Goal: Information Seeking & Learning: Learn about a topic

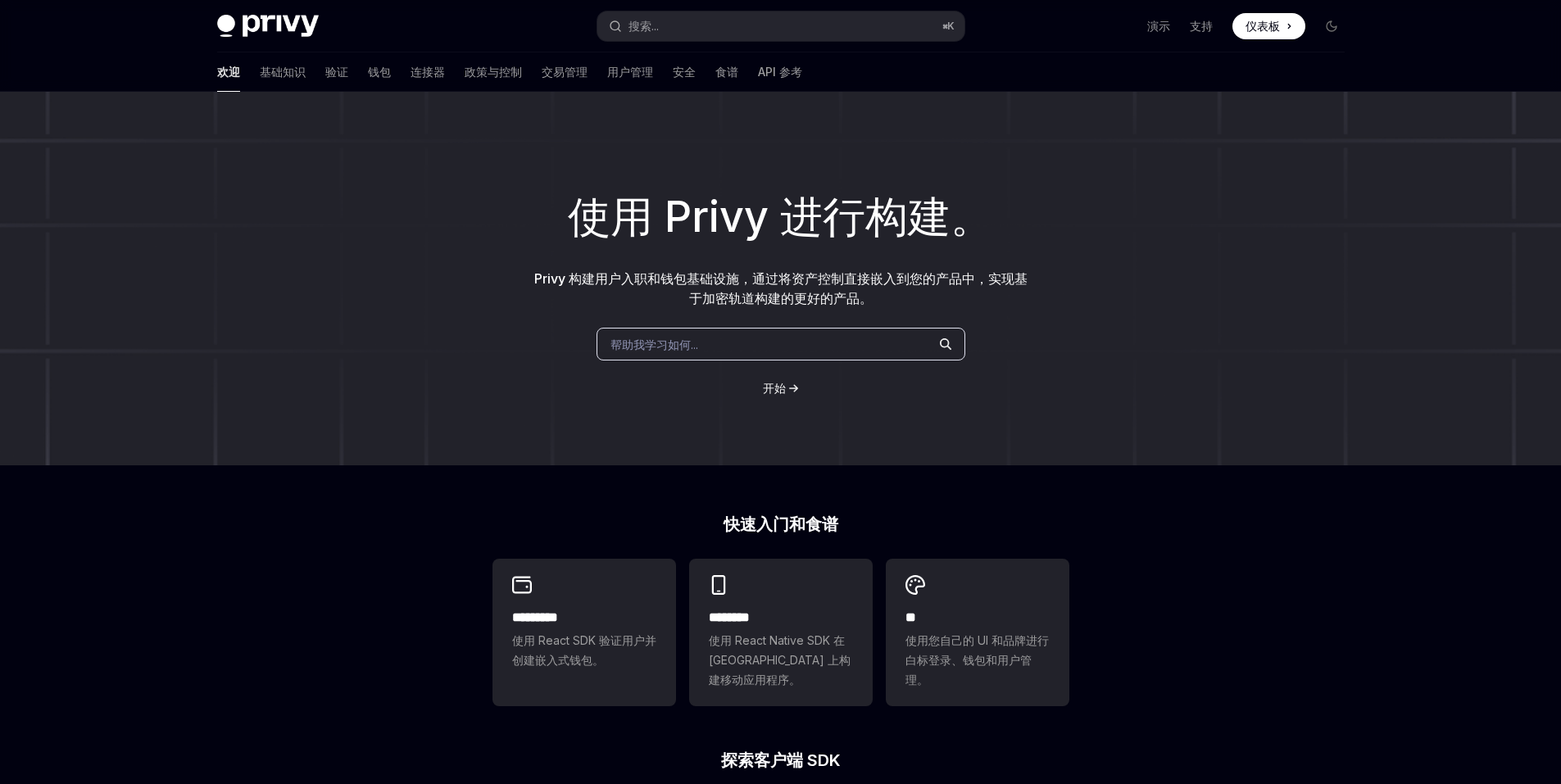
click at [1052, 273] on div "使用 Privy 进行构建。 Privy 构建用户入职和钱包基础设施，通过将资产控制直接嵌入到您的产品中，实现基于加密轨道构建的更好的产品。 帮助我学习如何.…" at bounding box center [780, 278] width 1561 height 374
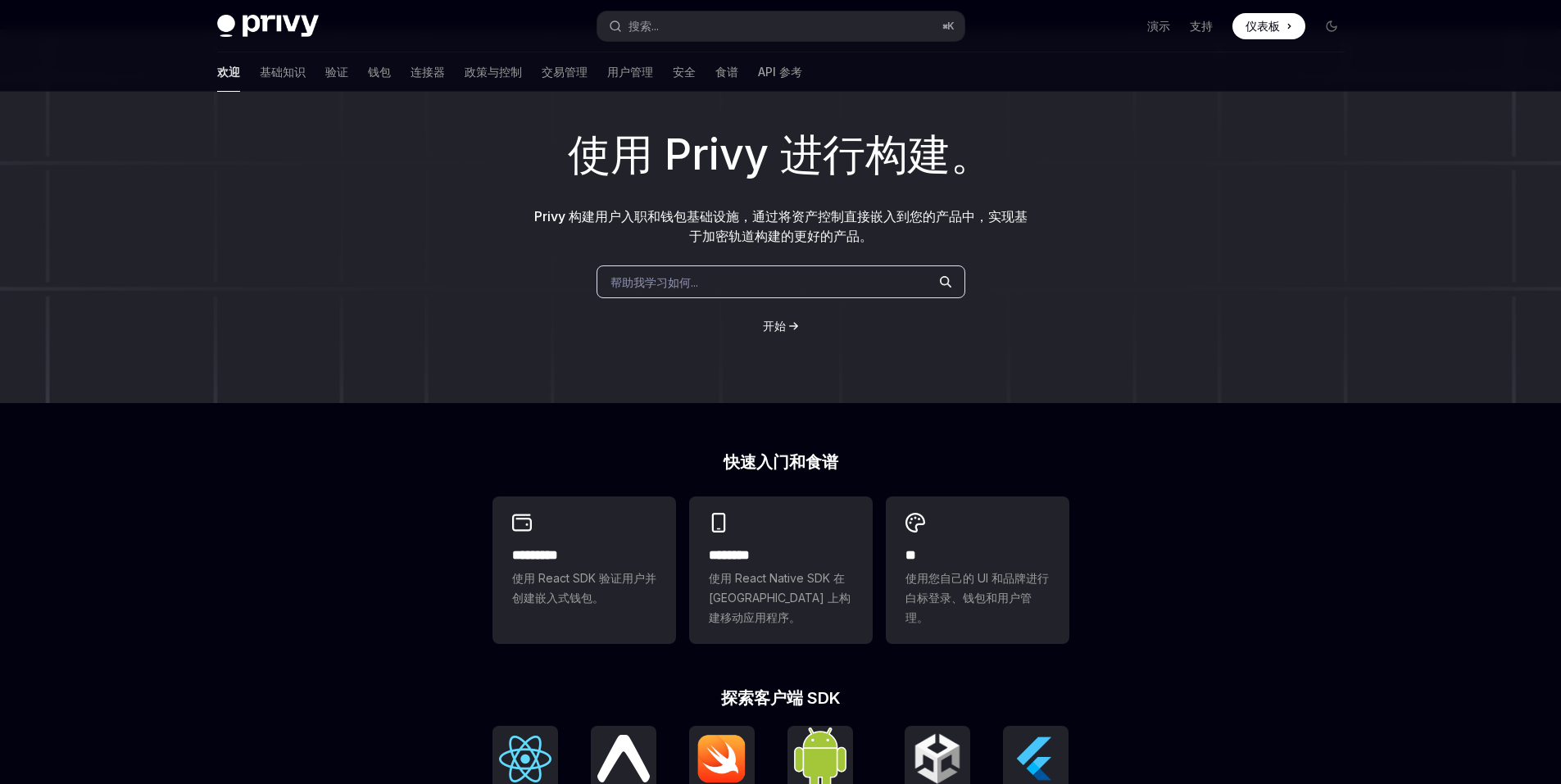
scroll to position [327, 0]
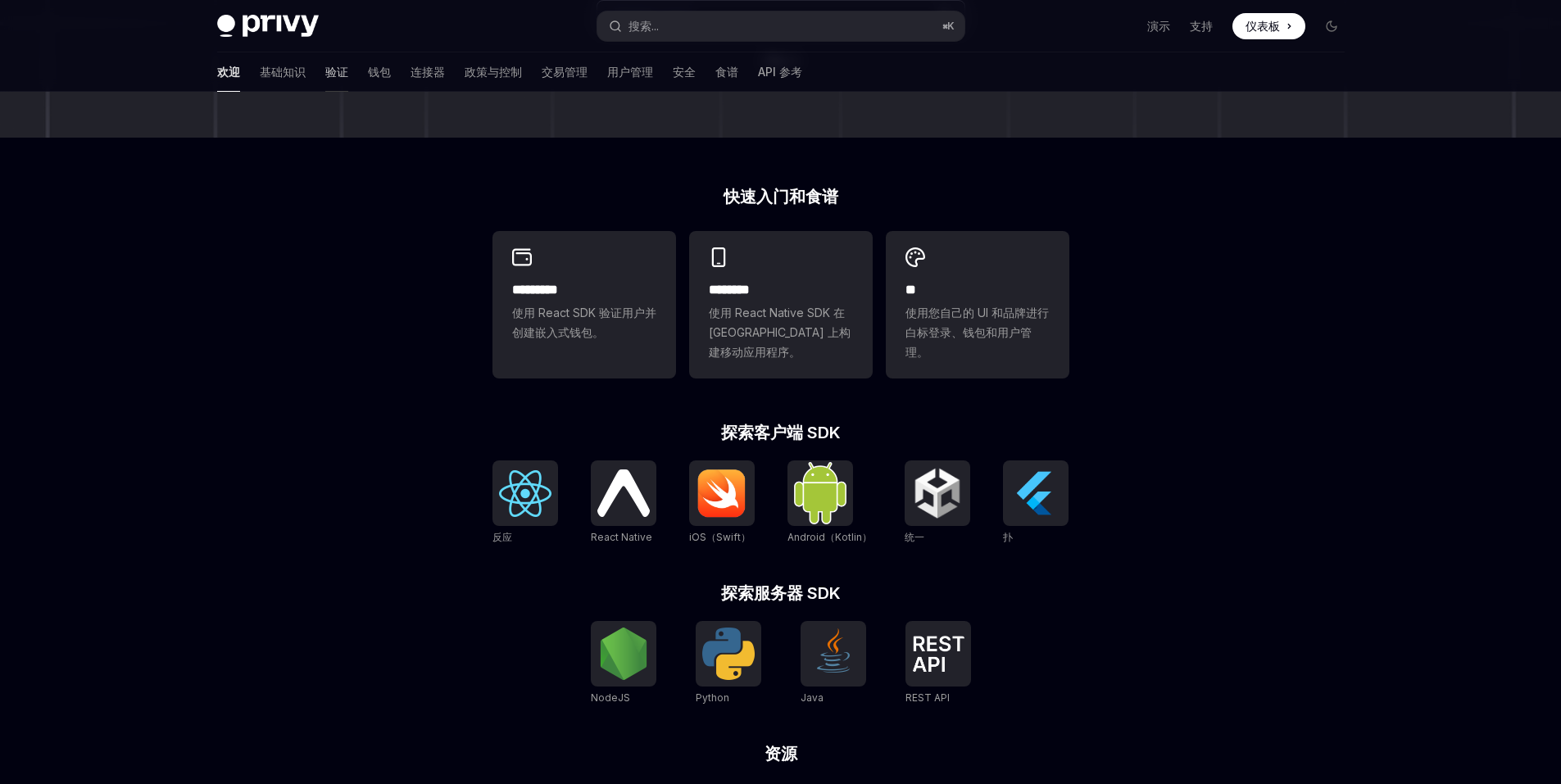
click at [325, 70] on font "验证" at bounding box center [336, 72] width 23 height 14
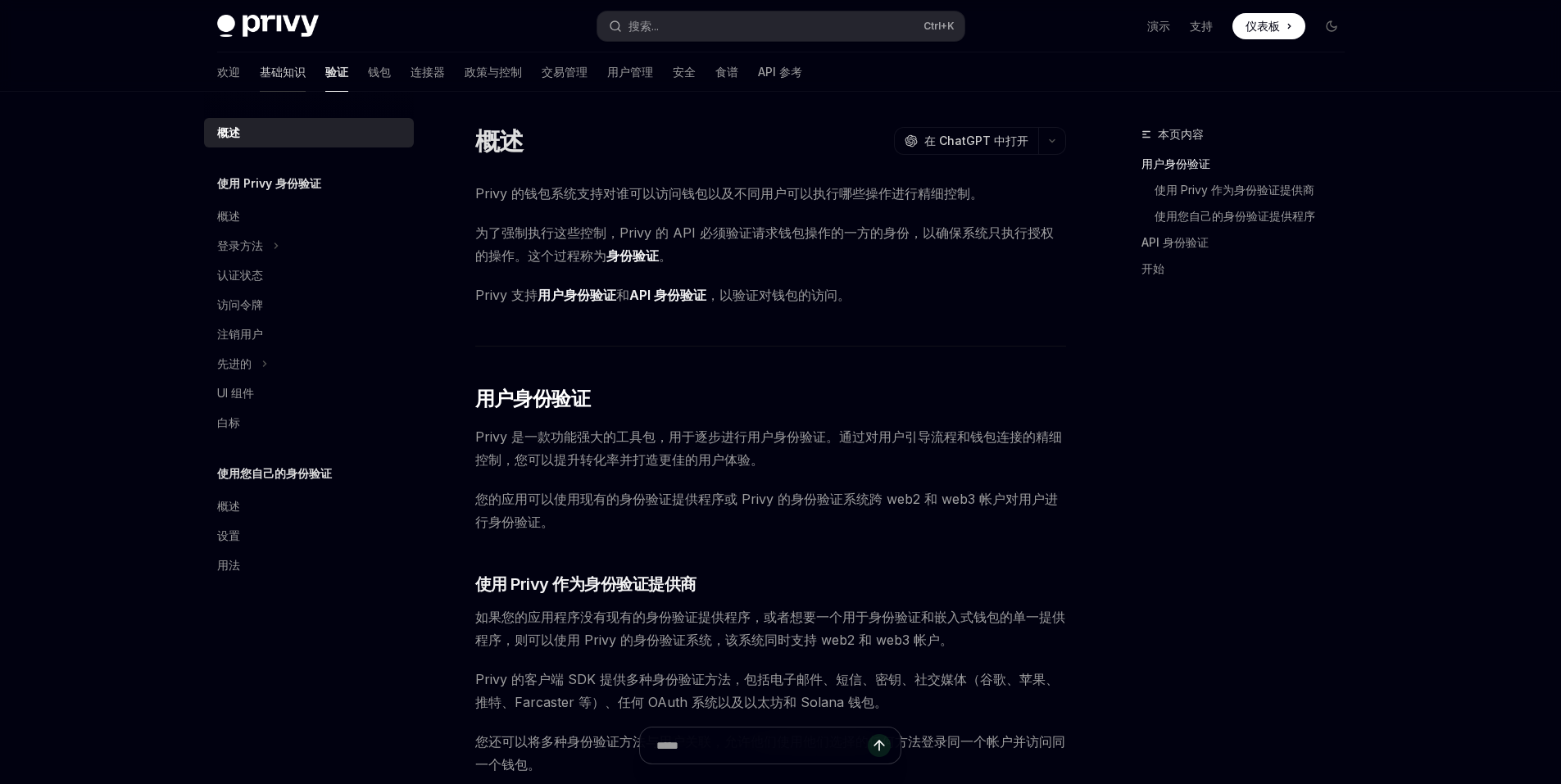
click at [260, 76] on font "基础知识" at bounding box center [283, 72] width 46 height 14
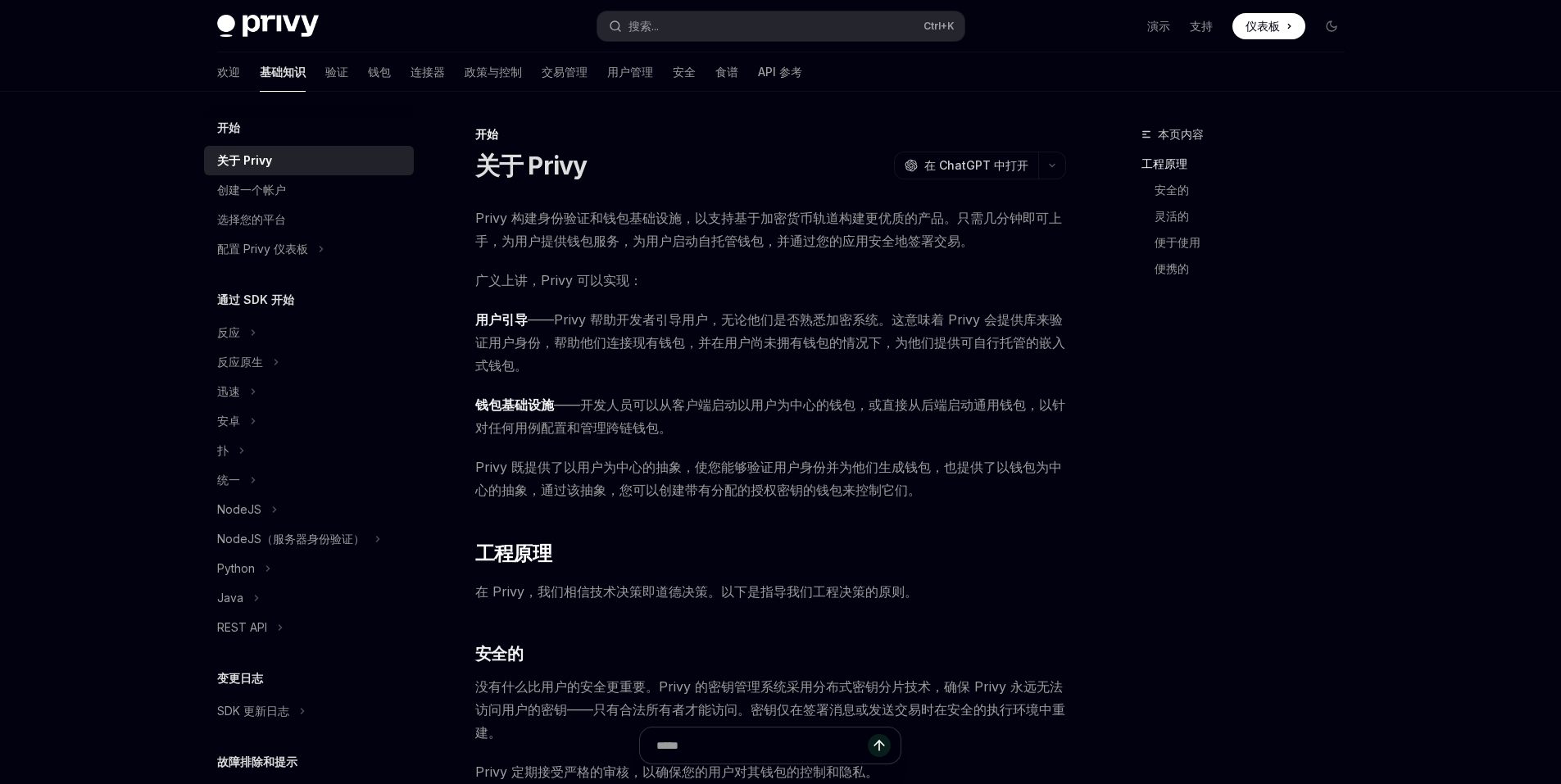
scroll to position [117, 0]
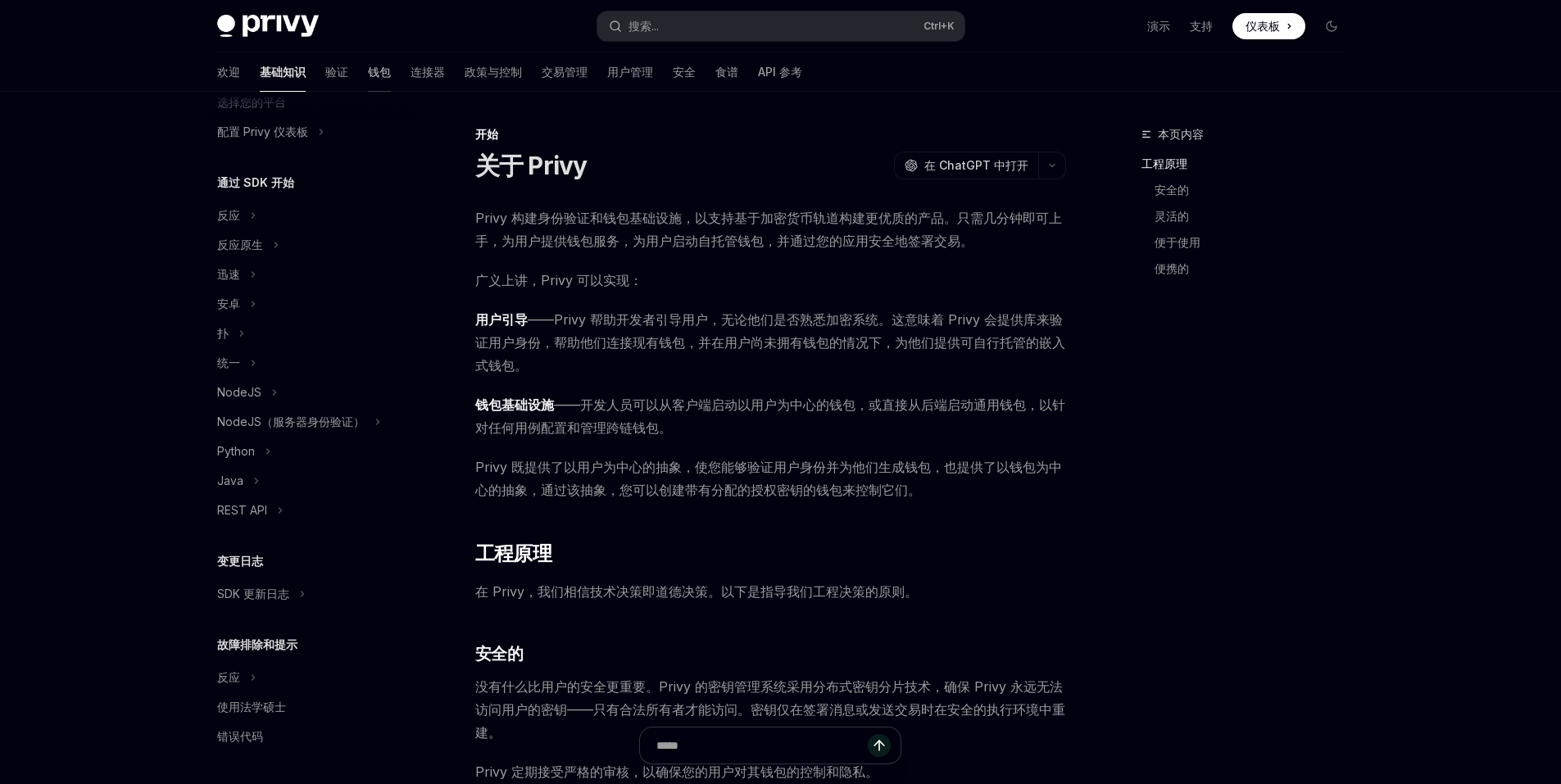
click at [368, 67] on font "钱包" at bounding box center [379, 72] width 23 height 14
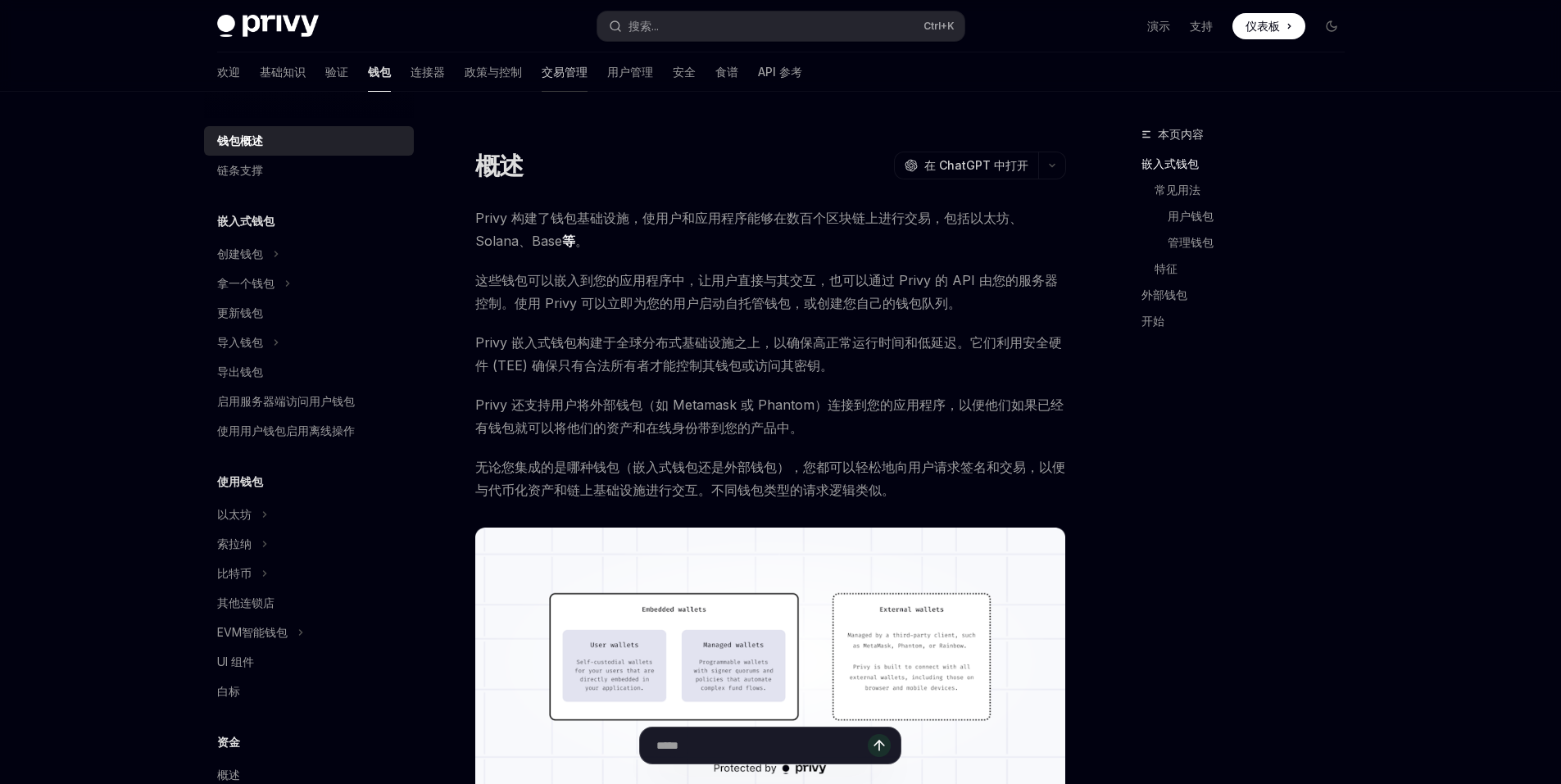
click at [541, 71] on font "交易管理" at bounding box center [564, 72] width 46 height 14
type textarea "*"
